Goal: Information Seeking & Learning: Learn about a topic

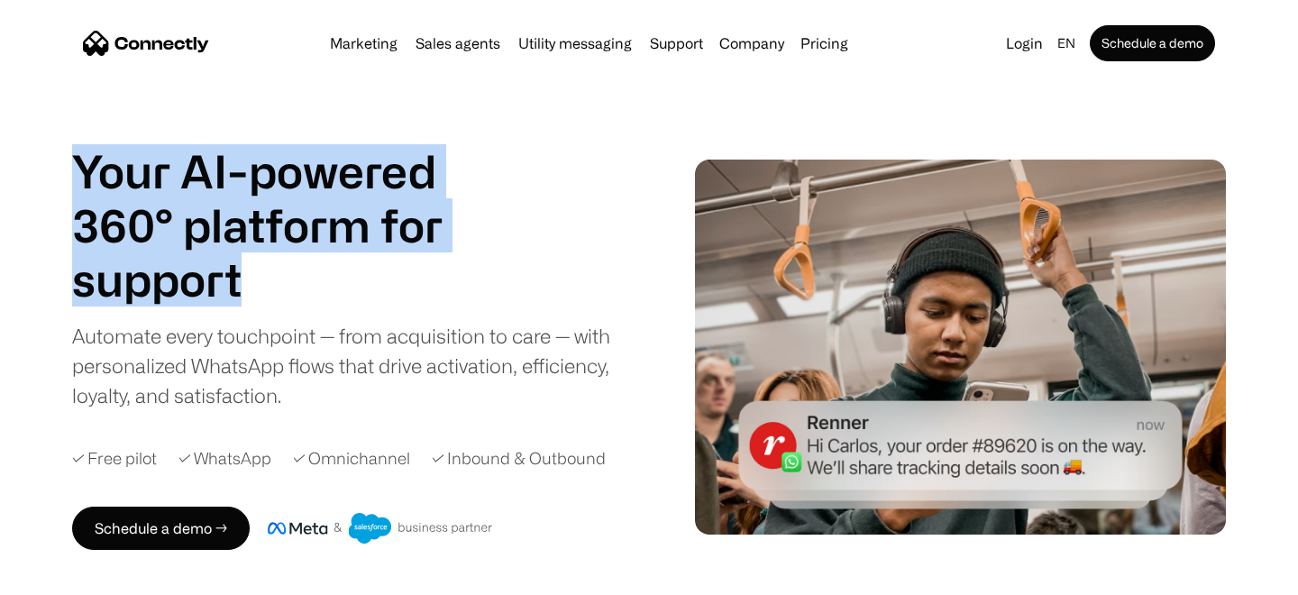
drag, startPoint x: 62, startPoint y: 188, endPoint x: 284, endPoint y: 279, distance: 239.8
click at [284, 279] on div "Your AI-powered 360° platform for sales agents support utility sales agents Sli…" at bounding box center [649, 347] width 1298 height 406
click at [286, 257] on h1 "support" at bounding box center [279, 279] width 415 height 54
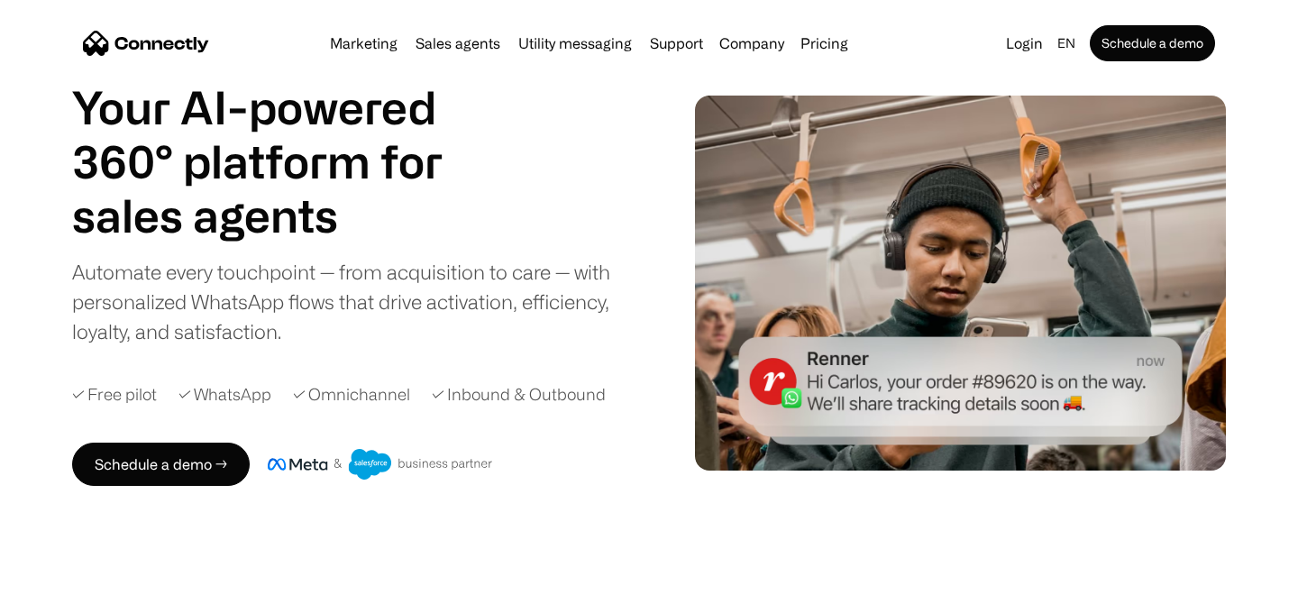
scroll to position [95, 0]
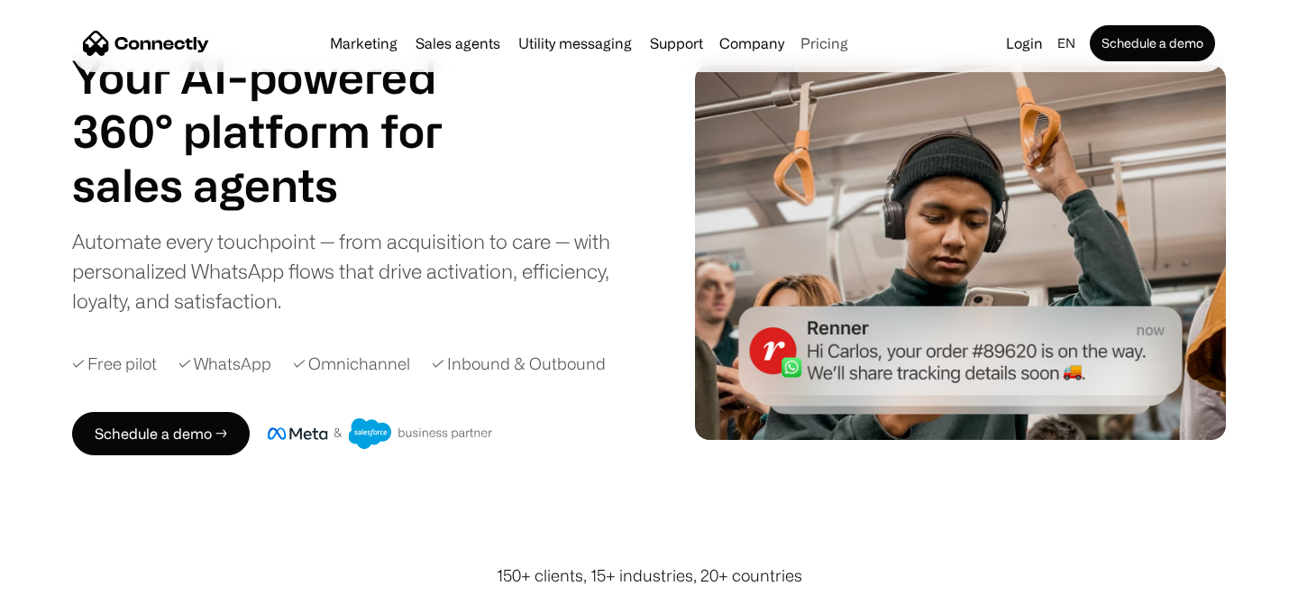
click at [821, 38] on link "Pricing" at bounding box center [824, 43] width 62 height 14
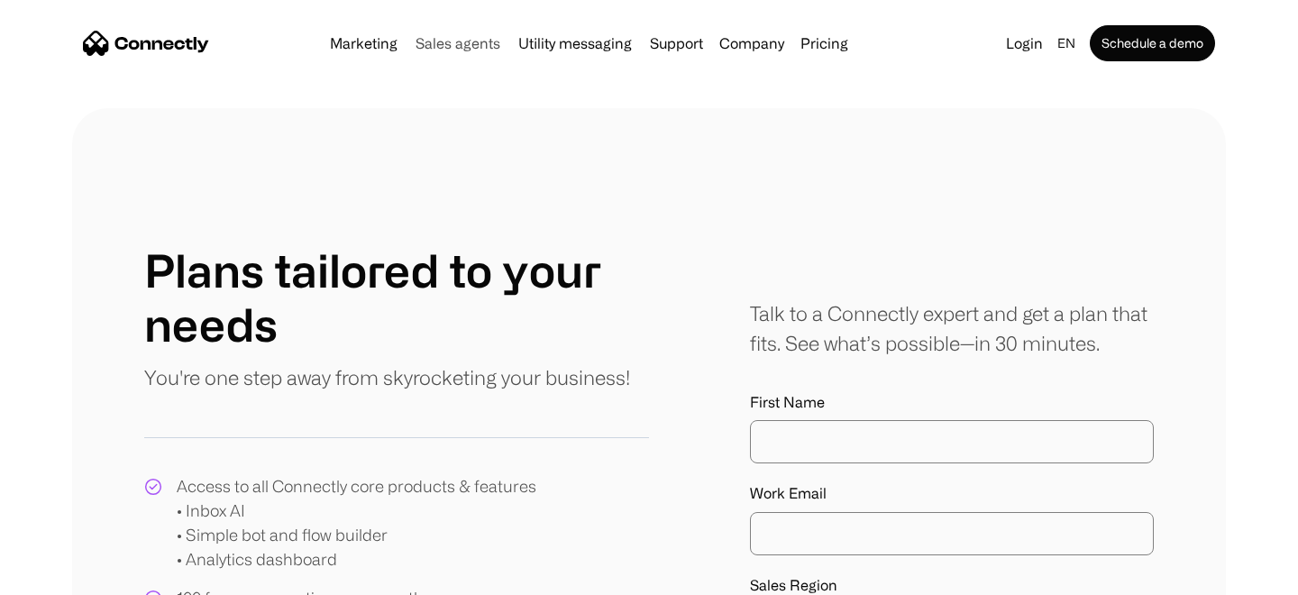
click at [437, 43] on link "Sales agents" at bounding box center [457, 43] width 99 height 14
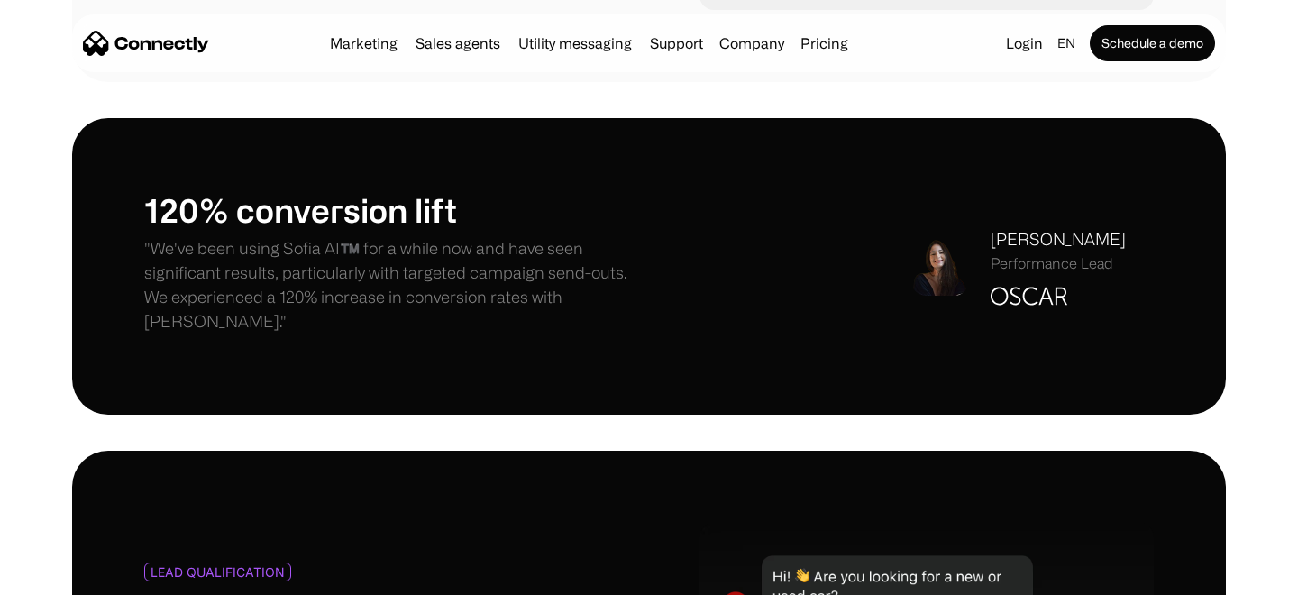
scroll to position [1346, 0]
